Goal: Entertainment & Leisure: Consume media (video, audio)

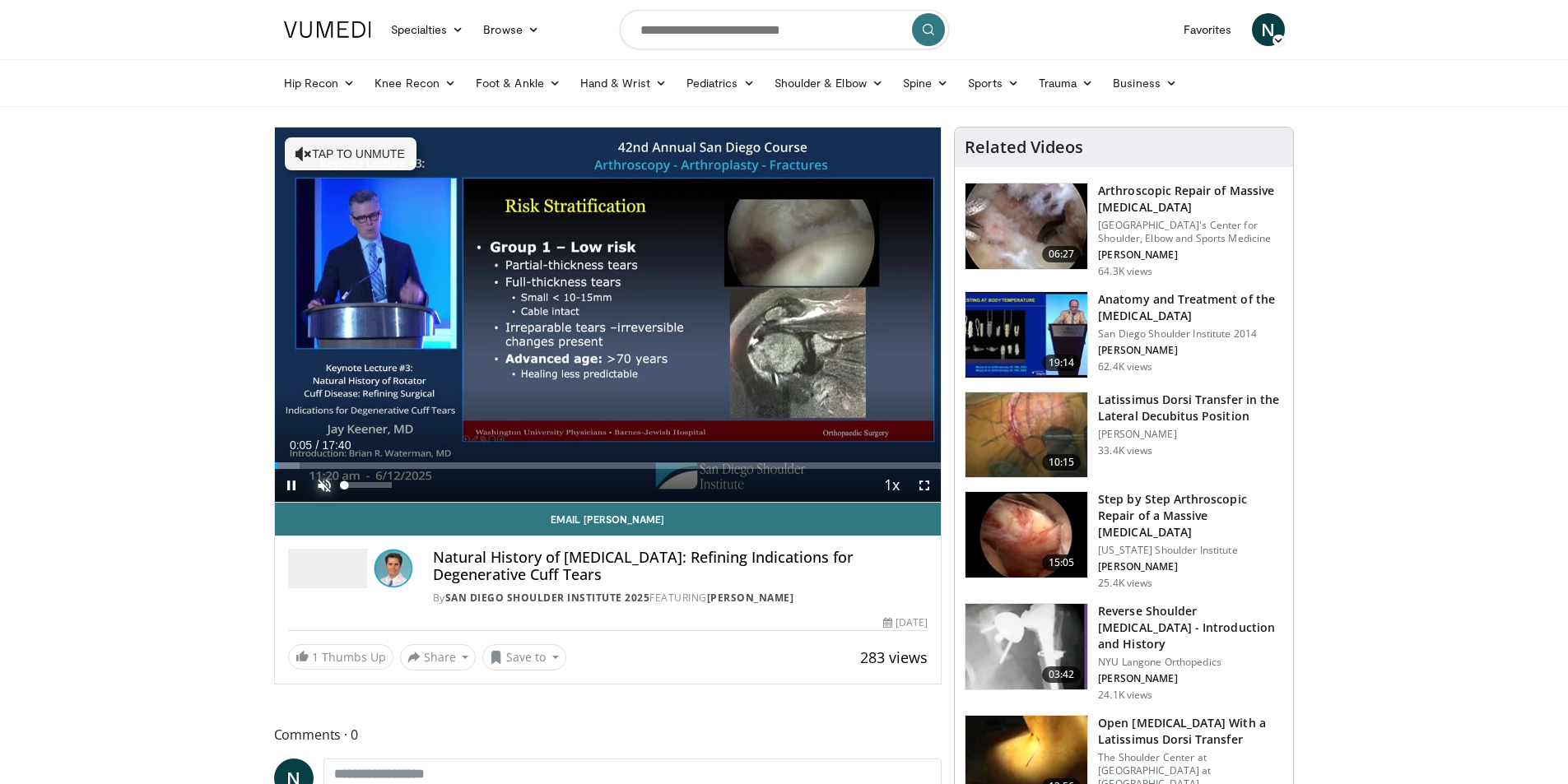
click at [336, 482] on span "Video Player" at bounding box center [324, 486] width 33 height 33
click at [924, 486] on span "Video Player" at bounding box center [924, 486] width 33 height 33
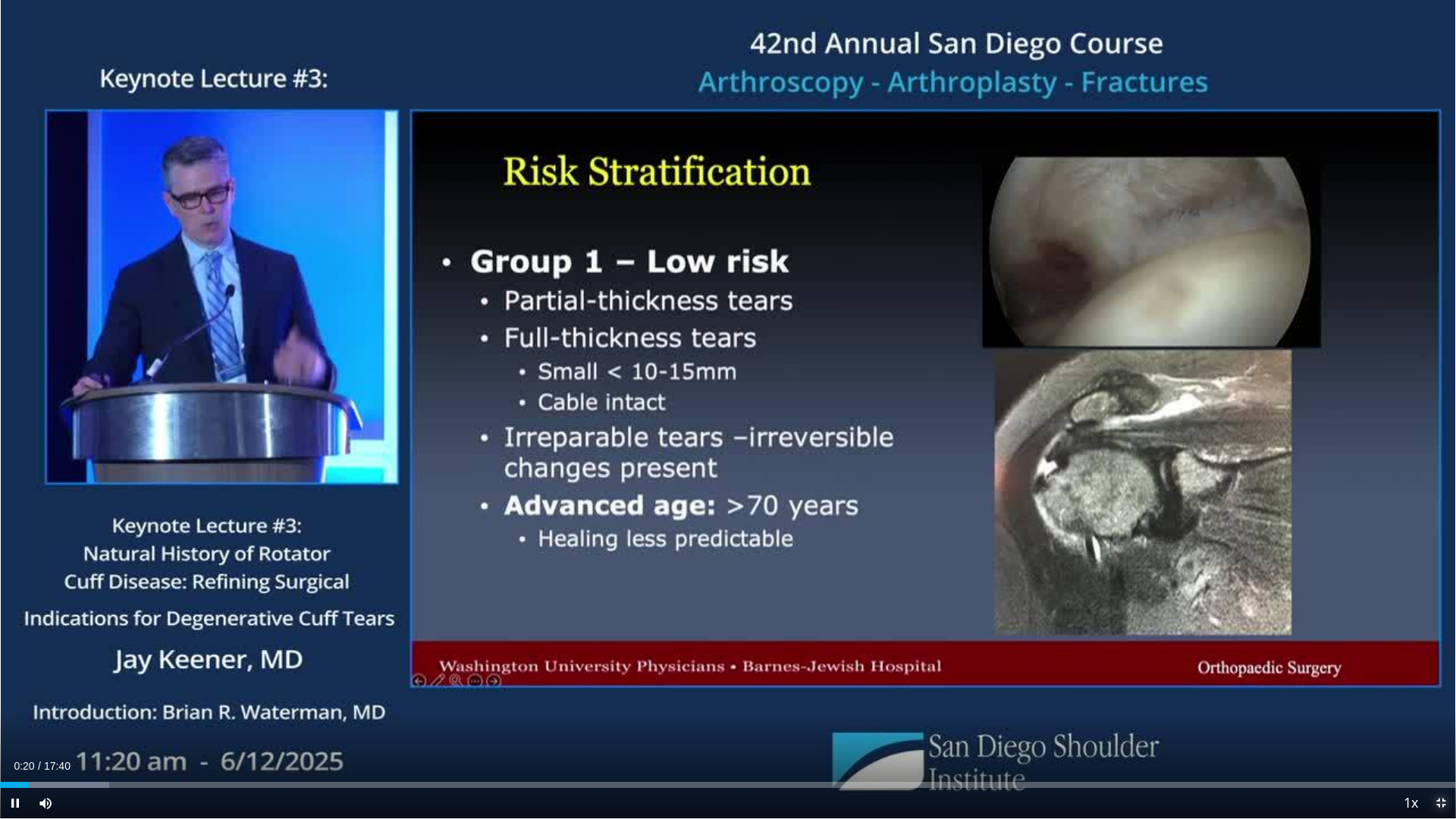
click at [1435, 722] on span "Video Player" at bounding box center [1440, 803] width 31 height 31
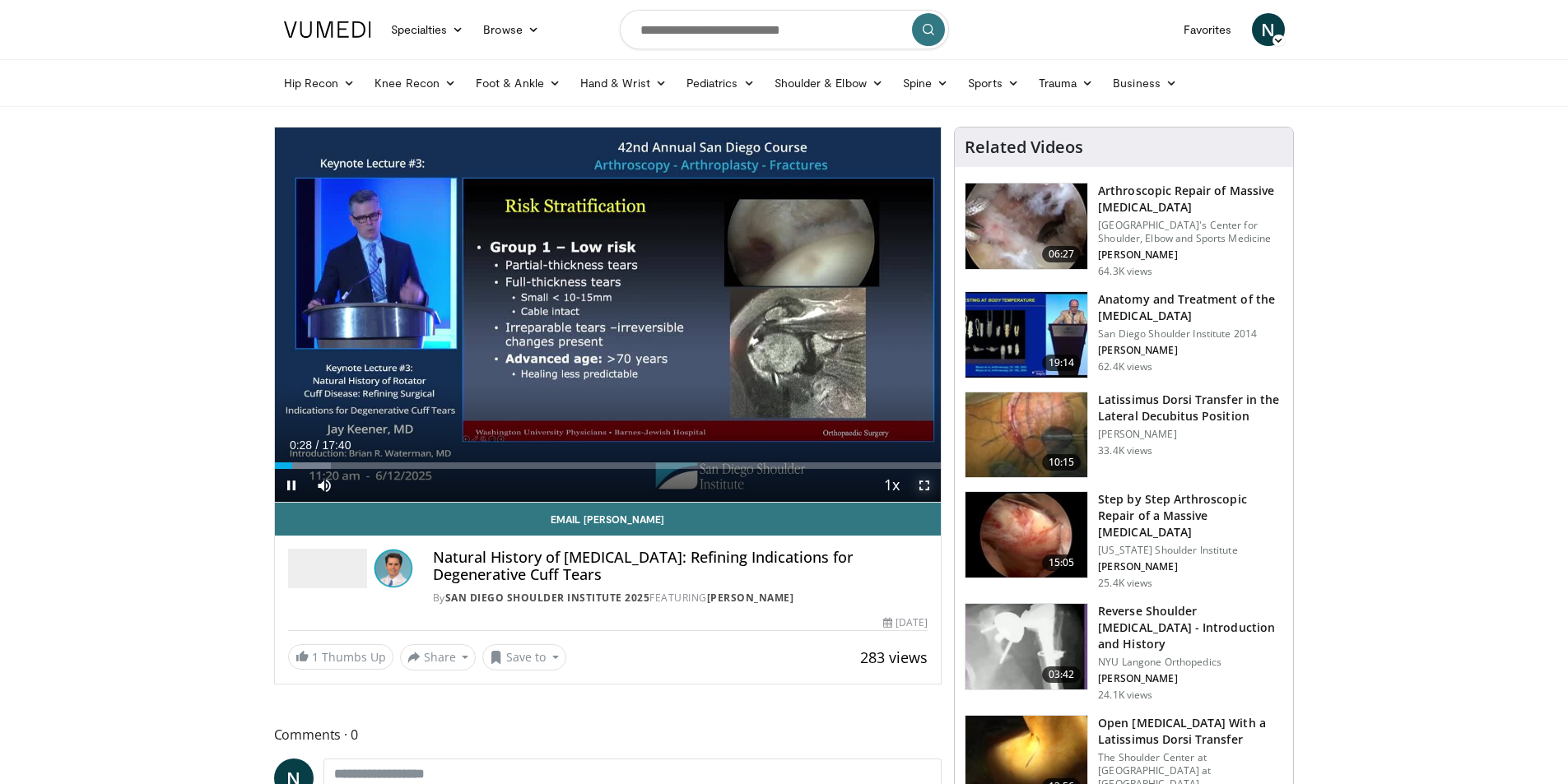
click at [921, 482] on span "Video Player" at bounding box center [924, 486] width 33 height 33
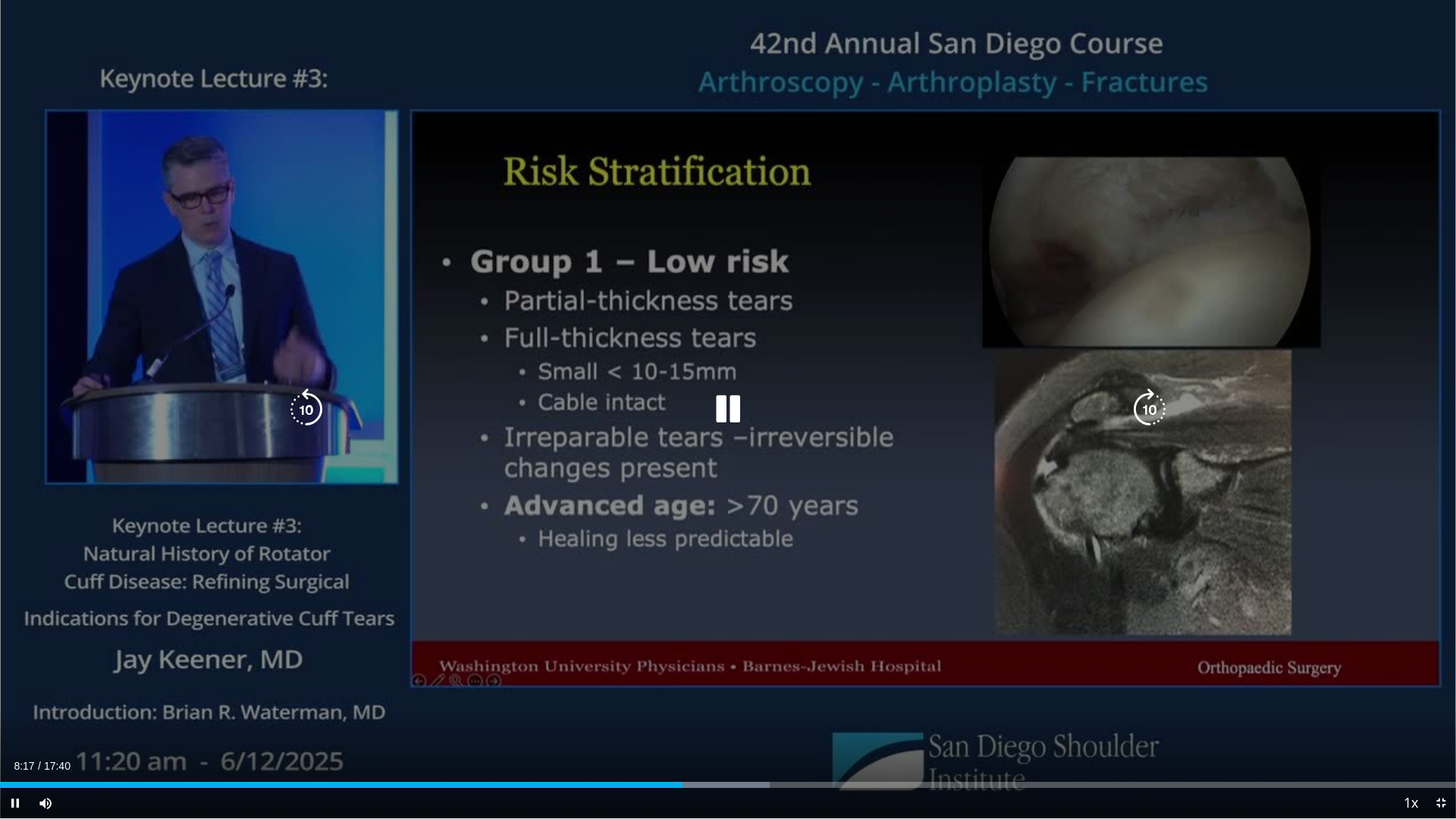
click at [1129, 589] on div "10 seconds Tap to unmute" at bounding box center [728, 409] width 1456 height 818
click at [724, 398] on icon "Video Player" at bounding box center [728, 410] width 42 height 42
click at [1348, 451] on div "10 seconds Tap to unmute" at bounding box center [728, 409] width 1456 height 818
click at [1279, 406] on div "10 seconds Tap to unmute" at bounding box center [728, 409] width 1456 height 818
